Goal: Information Seeking & Learning: Learn about a topic

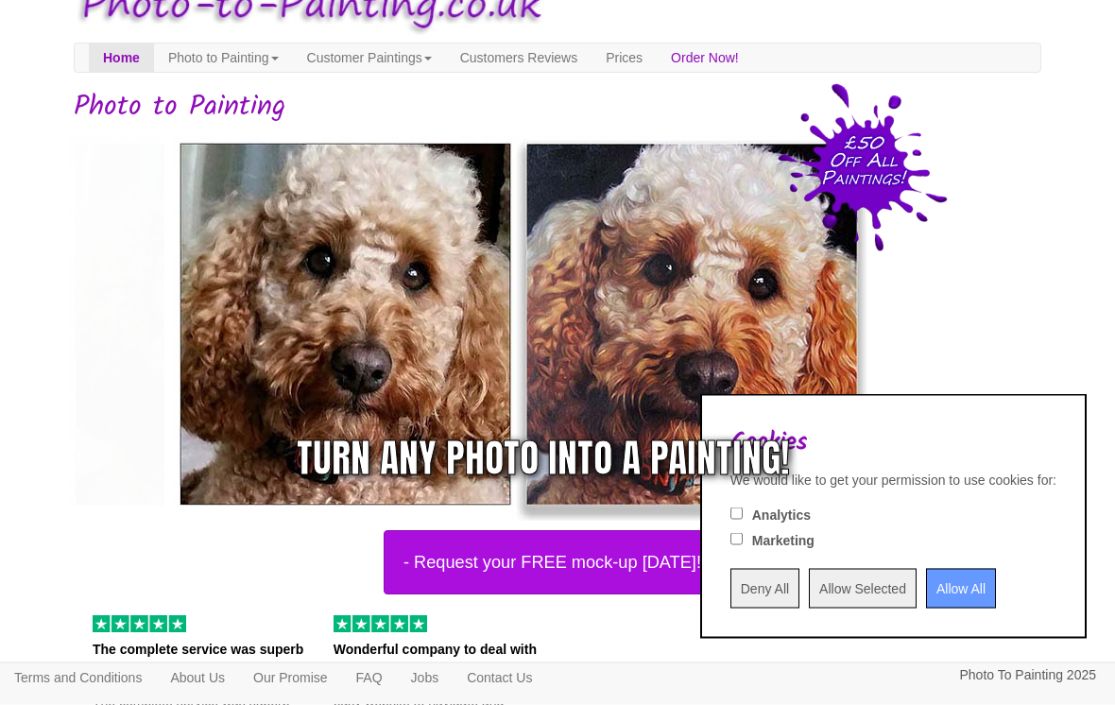
click at [953, 569] on input "Allow All" at bounding box center [961, 589] width 70 height 40
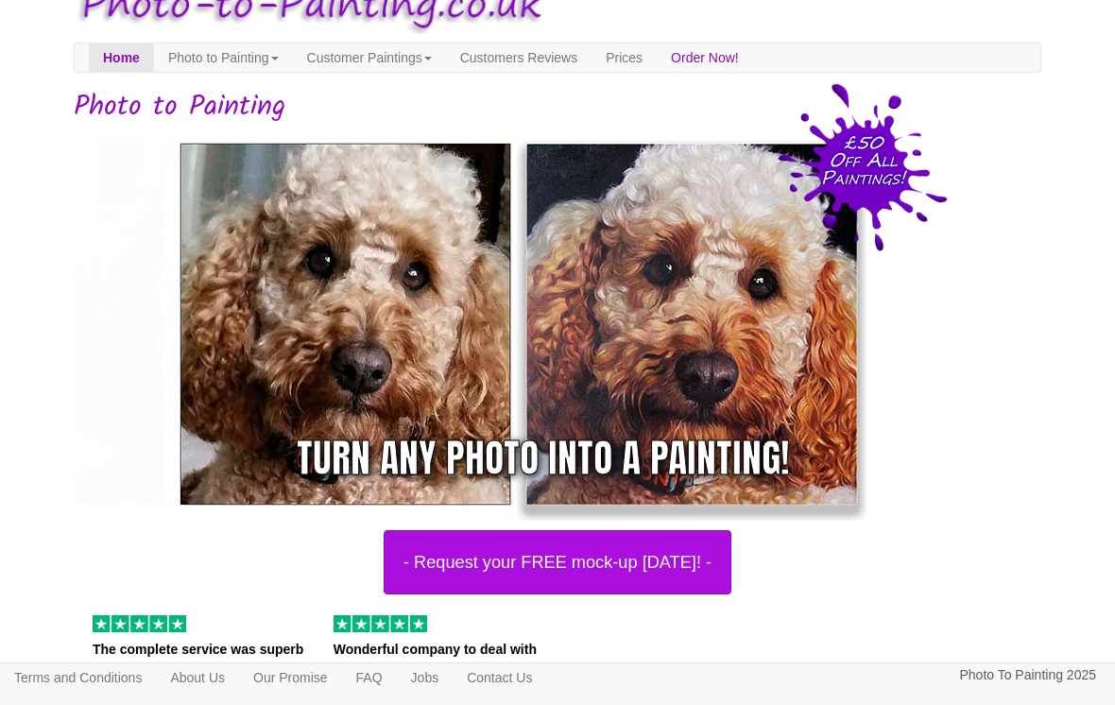
click at [829, 413] on img at bounding box center [518, 324] width 709 height 393
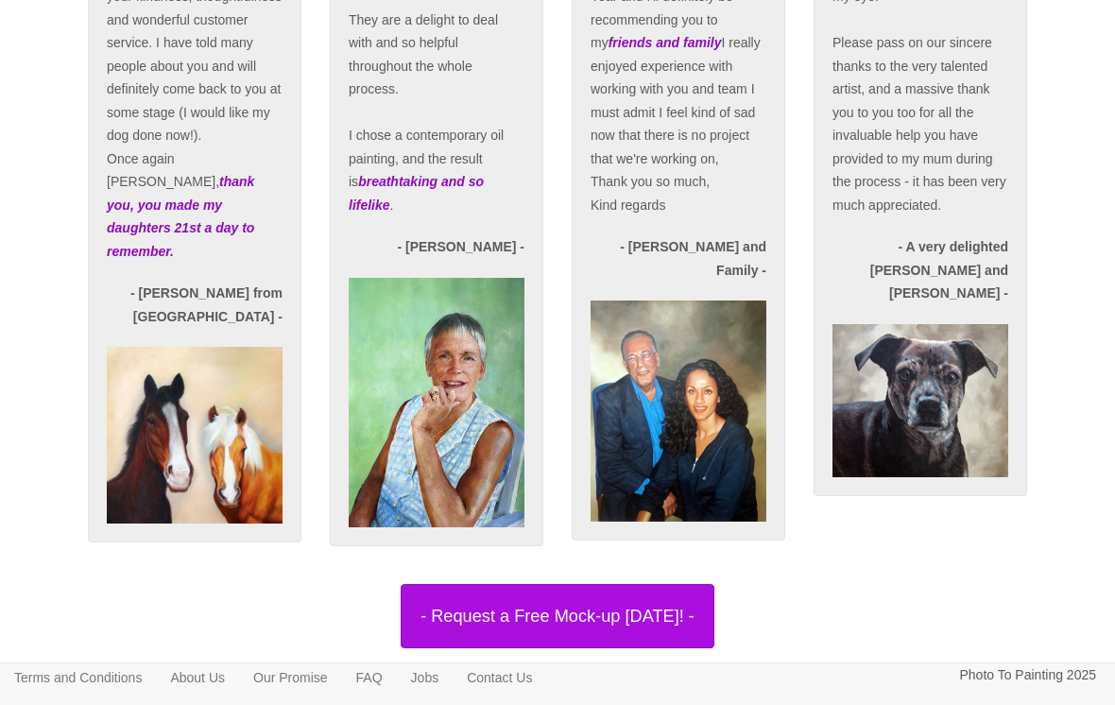
scroll to position [3557, 0]
click at [731, 483] on img at bounding box center [679, 411] width 176 height 220
click at [734, 501] on img at bounding box center [679, 411] width 176 height 220
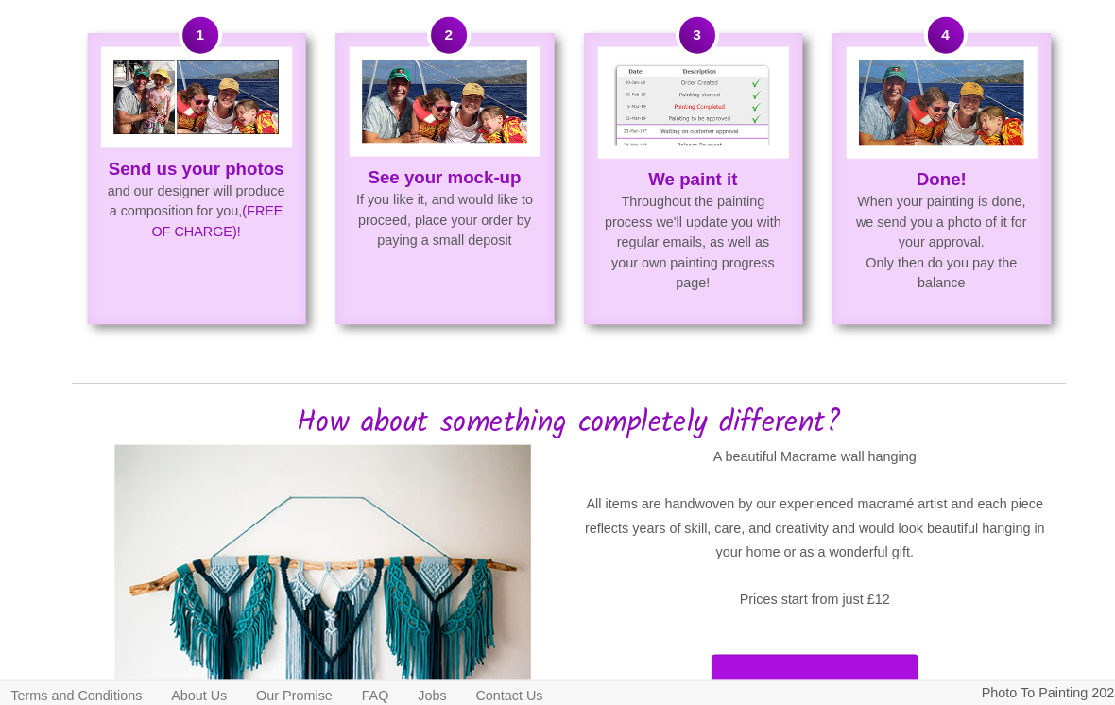
scroll to position [976, 0]
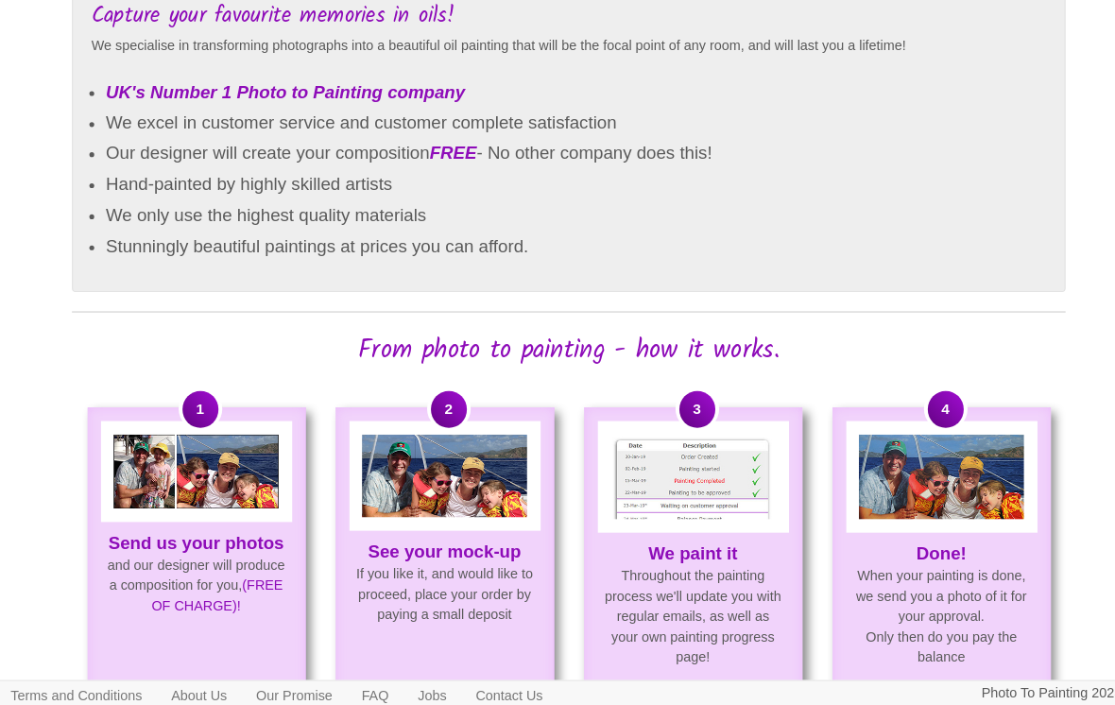
click at [964, 473] on img at bounding box center [920, 464] width 161 height 82
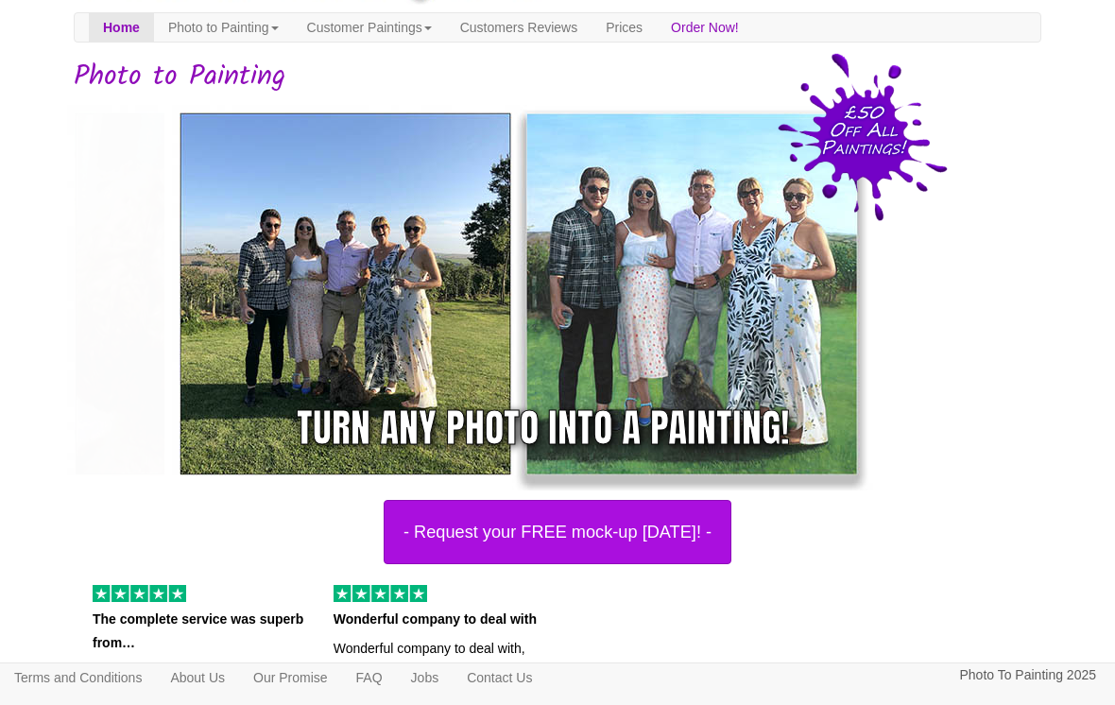
scroll to position [69, 0]
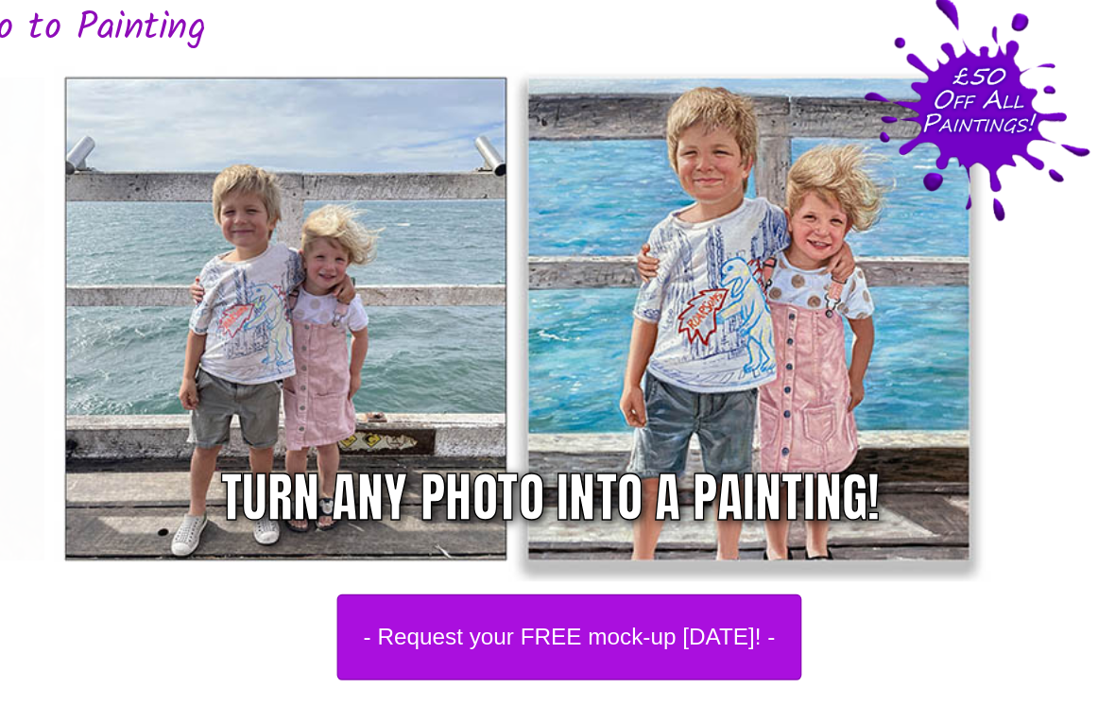
click at [521, 427] on img at bounding box center [518, 294] width 709 height 393
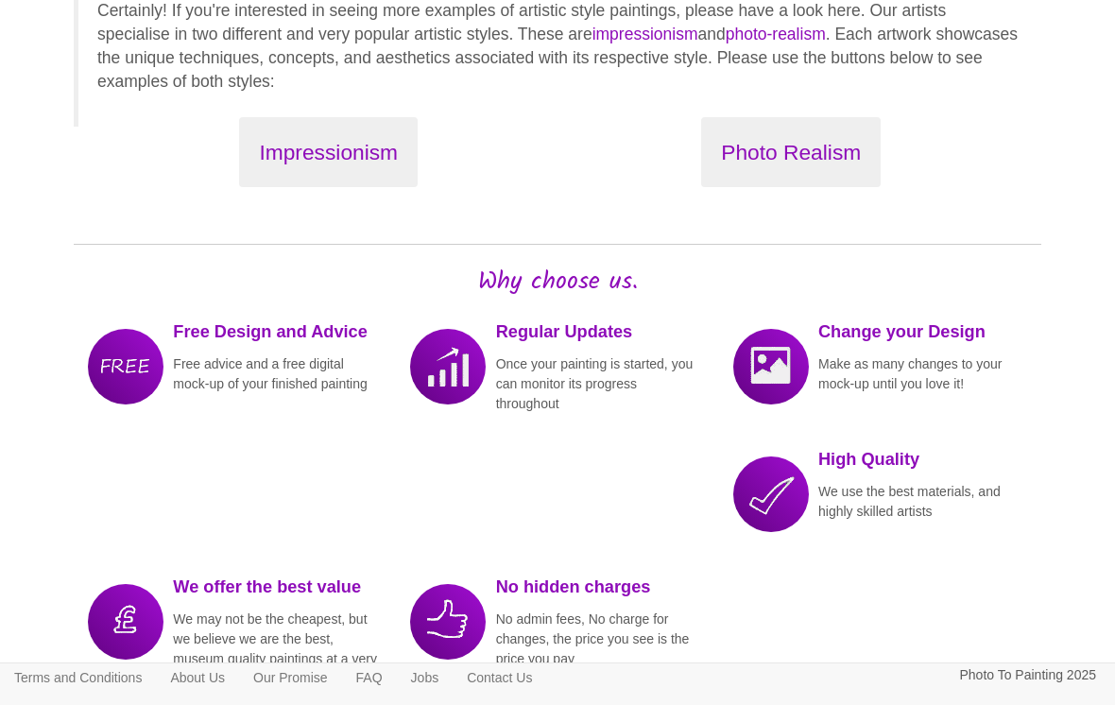
scroll to position [2212, 0]
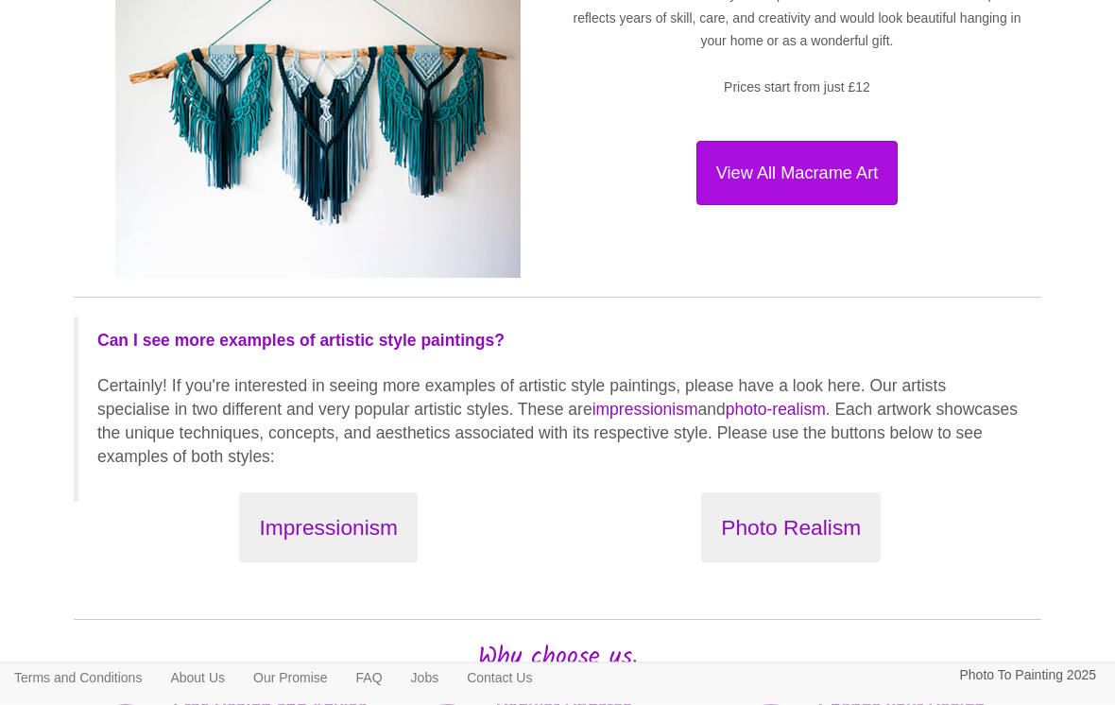
click at [854, 521] on button "Photo Realism" at bounding box center [791, 528] width 180 height 71
click at [471, 139] on img at bounding box center [317, 107] width 405 height 341
click at [386, 493] on button "Impressionism" at bounding box center [328, 527] width 179 height 71
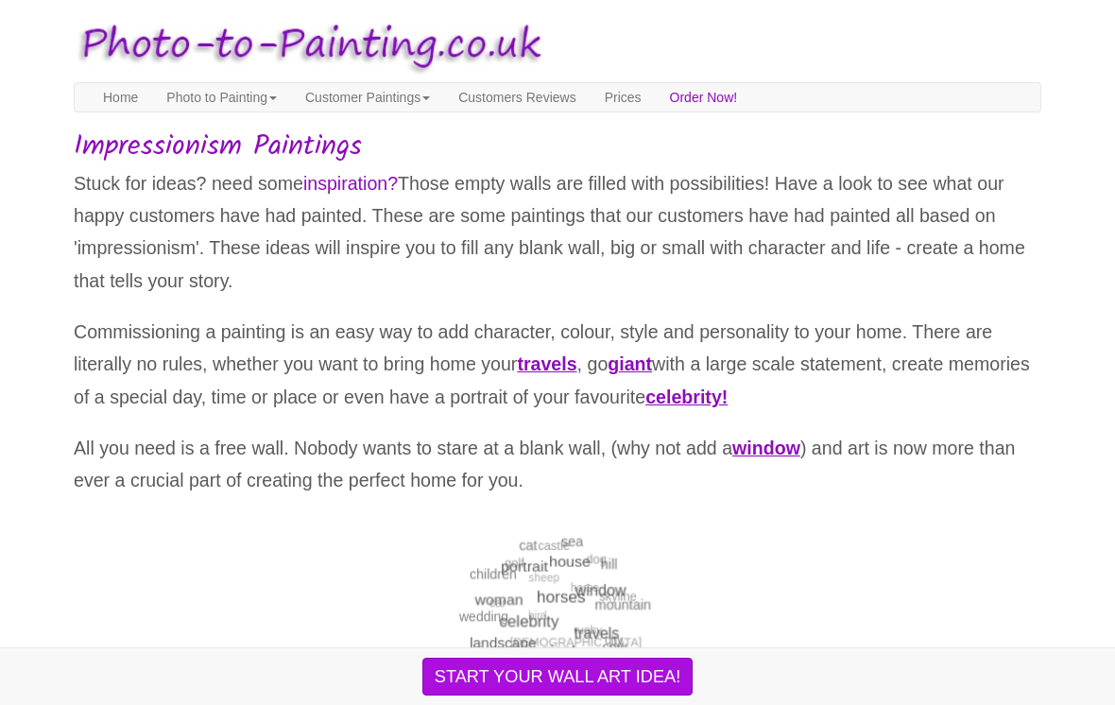
click at [392, 493] on p "All you need is a free wall. Nobody wants to stare at a blank wall, (why not ad…" at bounding box center [558, 464] width 968 height 65
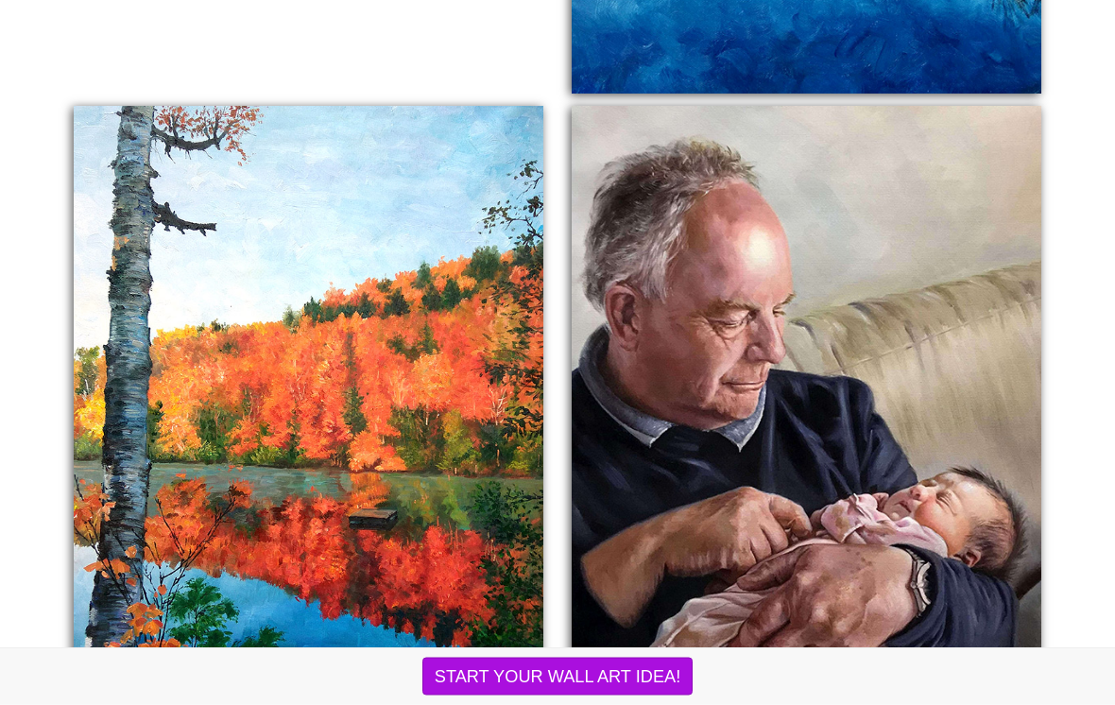
scroll to position [1737, 0]
